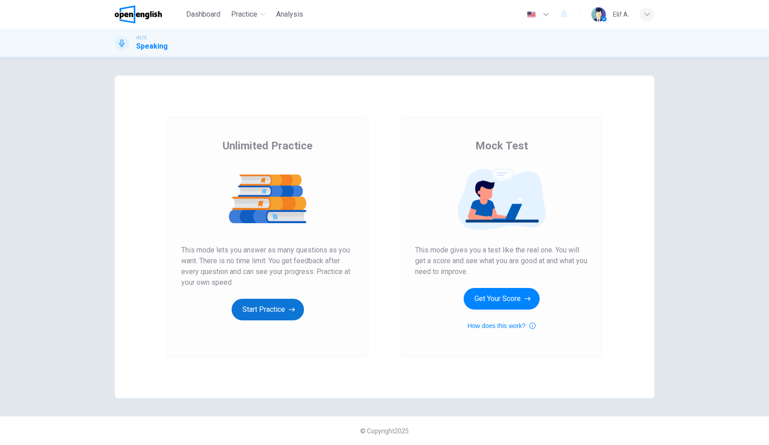
click at [279, 307] on button "Start Practice" at bounding box center [267, 309] width 72 height 22
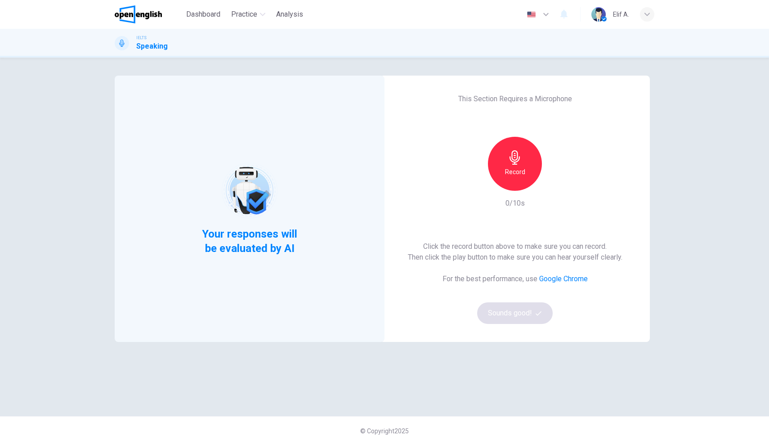
click at [525, 175] on div "Record" at bounding box center [515, 164] width 54 height 54
click at [531, 156] on div "Stop" at bounding box center [515, 164] width 54 height 54
click at [535, 315] on icon "button" at bounding box center [538, 313] width 6 height 6
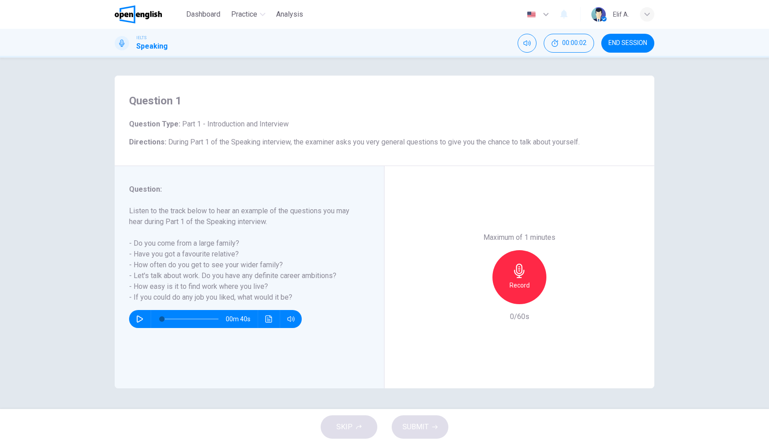
click at [142, 319] on icon "button" at bounding box center [140, 318] width 6 height 7
type input "*"
click at [521, 263] on icon "button" at bounding box center [519, 270] width 14 height 14
click at [450, 423] on div "SKIP SUBMIT" at bounding box center [384, 427] width 769 height 36
click at [437, 424] on button "SUBMIT" at bounding box center [420, 426] width 57 height 23
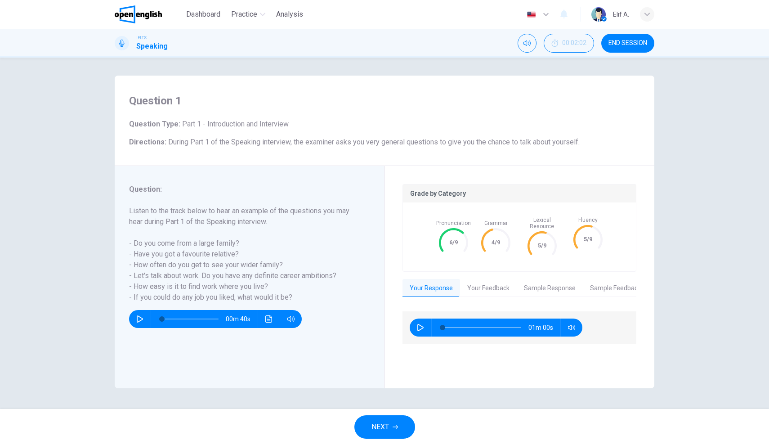
click at [493, 282] on button "Your Feedback" at bounding box center [488, 288] width 57 height 19
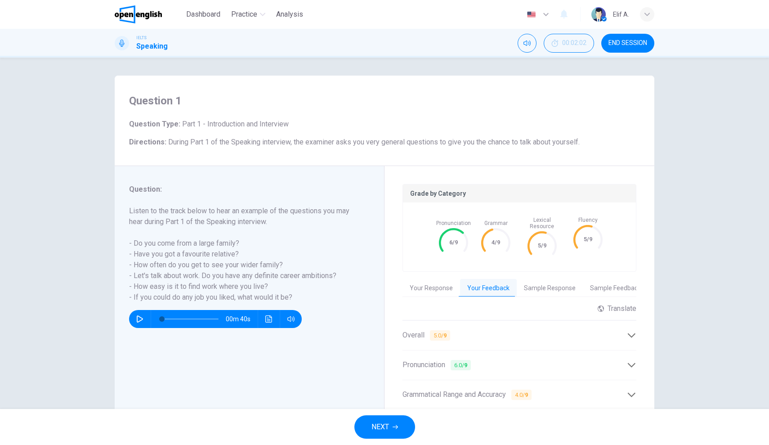
click at [534, 304] on div "Translate ​ ​ Powered by" at bounding box center [519, 312] width 234 height 16
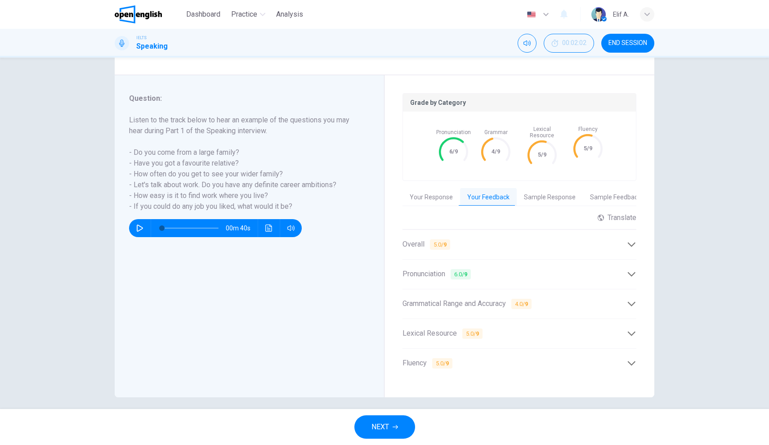
scroll to position [90, 0]
click at [490, 304] on div "Grammatical Range and Accuracy 4.0 / 9" at bounding box center [519, 304] width 234 height 22
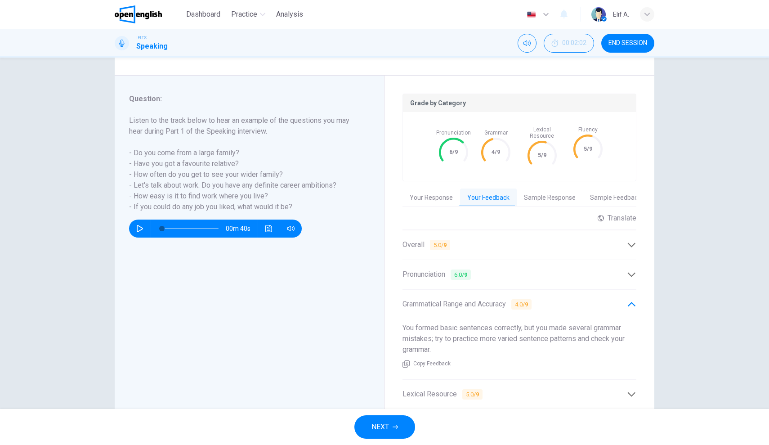
click at [491, 303] on span "Grammatical Range and Accuracy 4.0 / 9" at bounding box center [466, 303] width 129 height 11
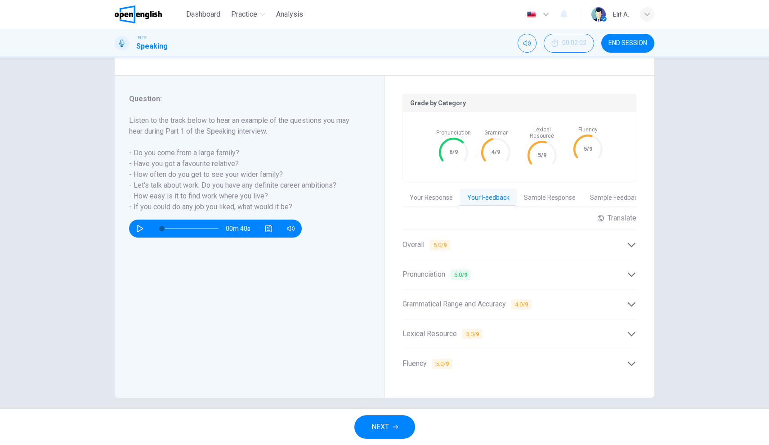
click at [481, 239] on div "Overall 5.0 / 9" at bounding box center [514, 244] width 224 height 11
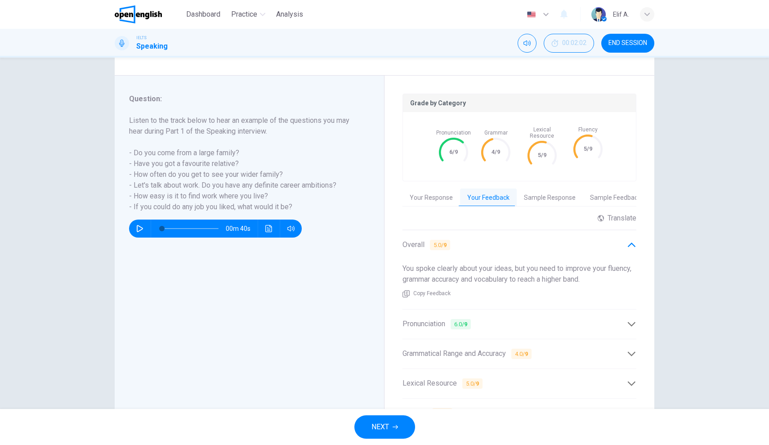
click at [482, 243] on div "Overall 5.0 / 9" at bounding box center [514, 244] width 224 height 11
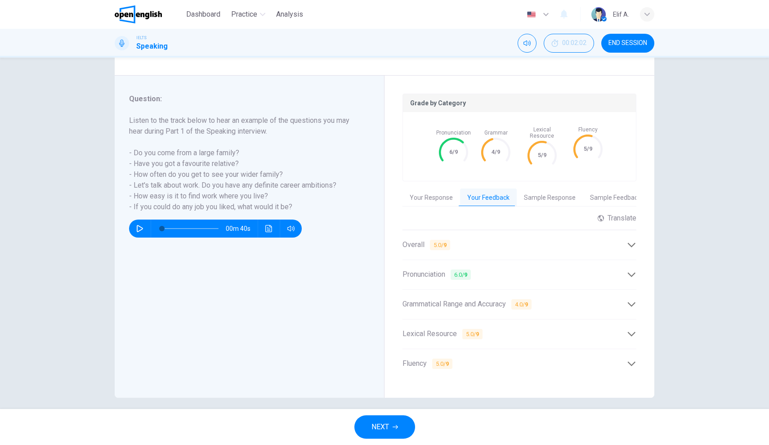
click at [476, 306] on div "Grammatical Range and Accuracy 4.0 / 9" at bounding box center [519, 304] width 234 height 22
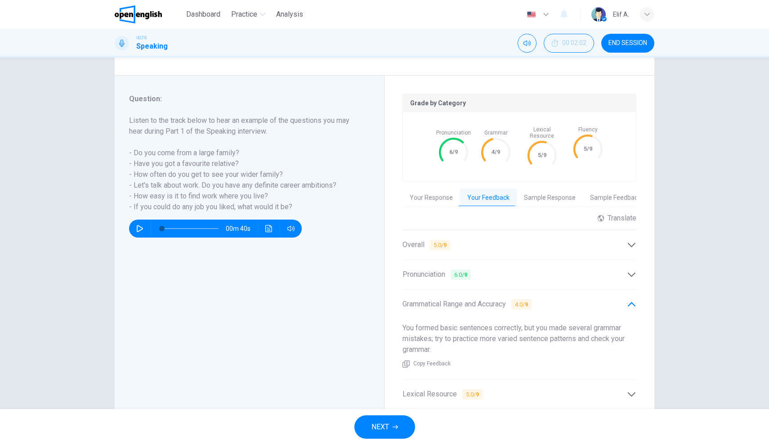
click at [477, 307] on div "Grammatical Range and Accuracy 4.0 / 9" at bounding box center [519, 304] width 234 height 22
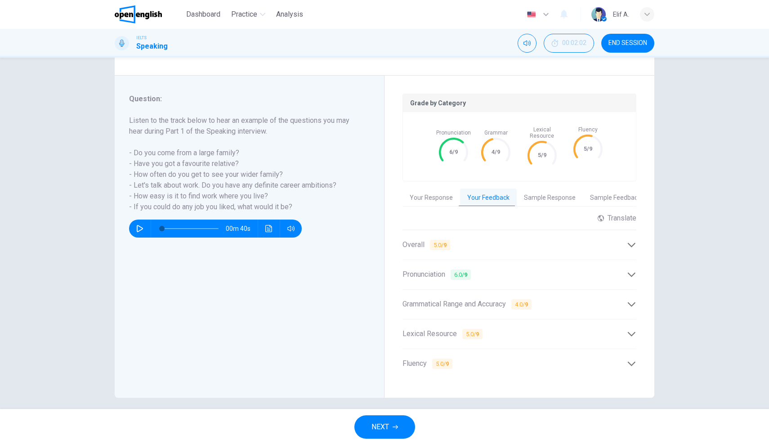
click at [399, 423] on button "NEXT" at bounding box center [384, 426] width 61 height 23
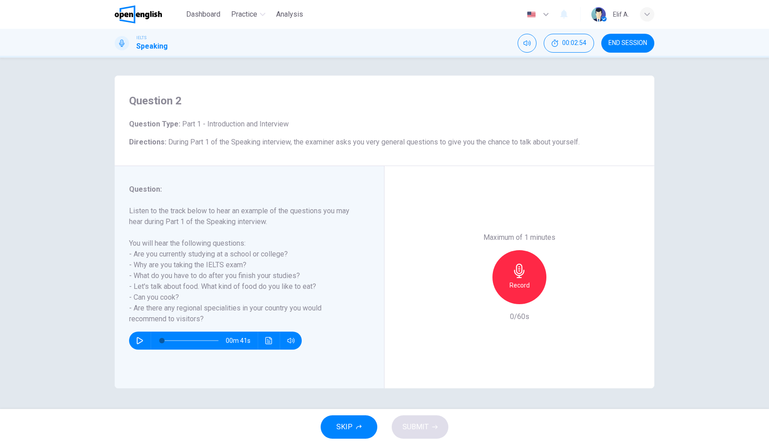
click at [156, 12] on img at bounding box center [138, 14] width 47 height 18
